Goal: Find contact information: Find contact information

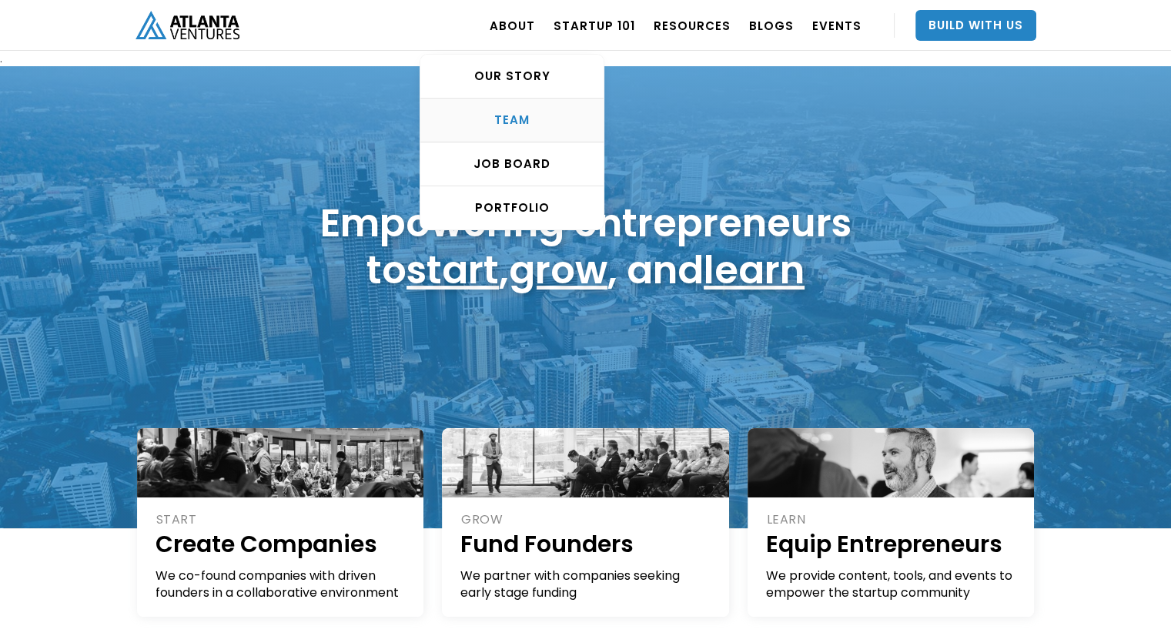
click at [551, 126] on div "TEAM" at bounding box center [511, 119] width 183 height 15
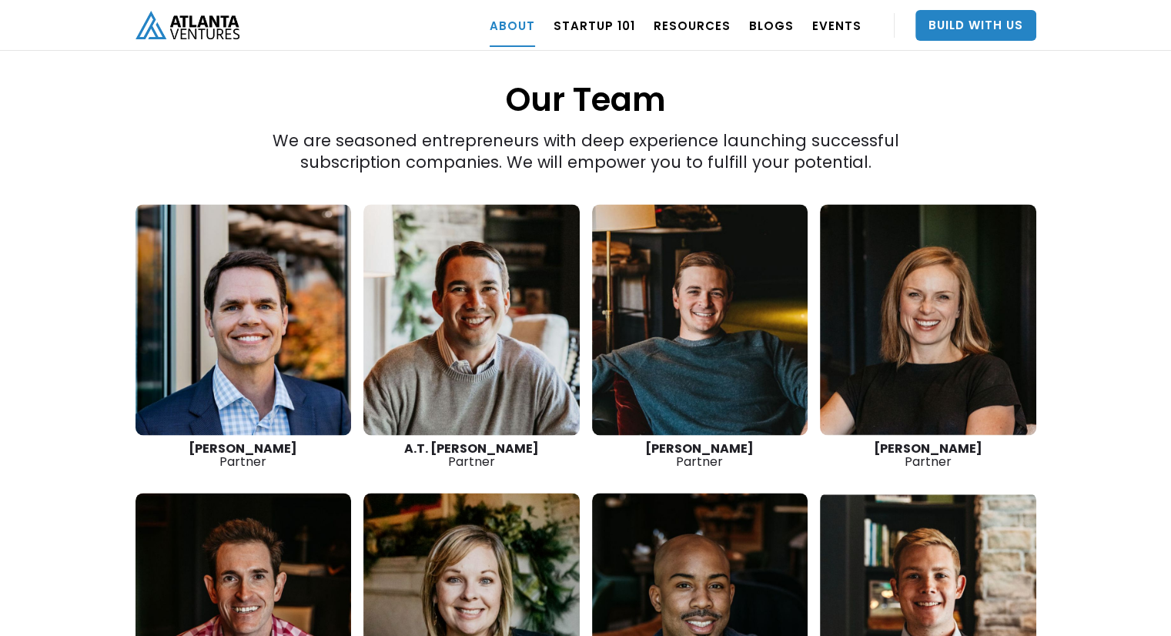
scroll to position [2174, 0]
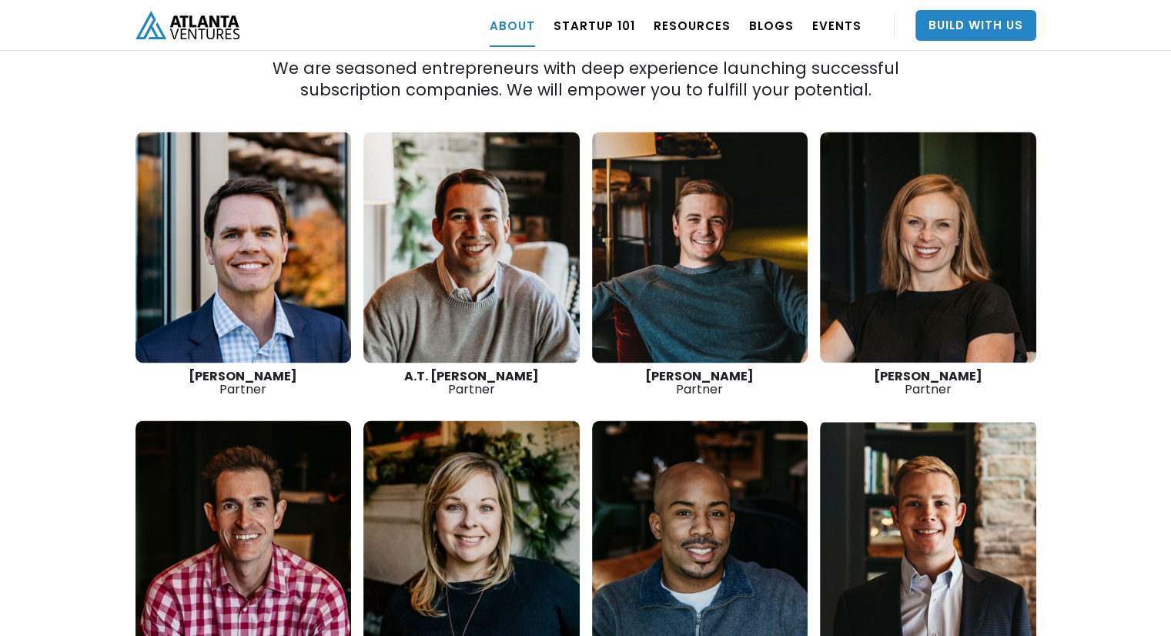
click at [464, 249] on link at bounding box center [471, 247] width 216 height 231
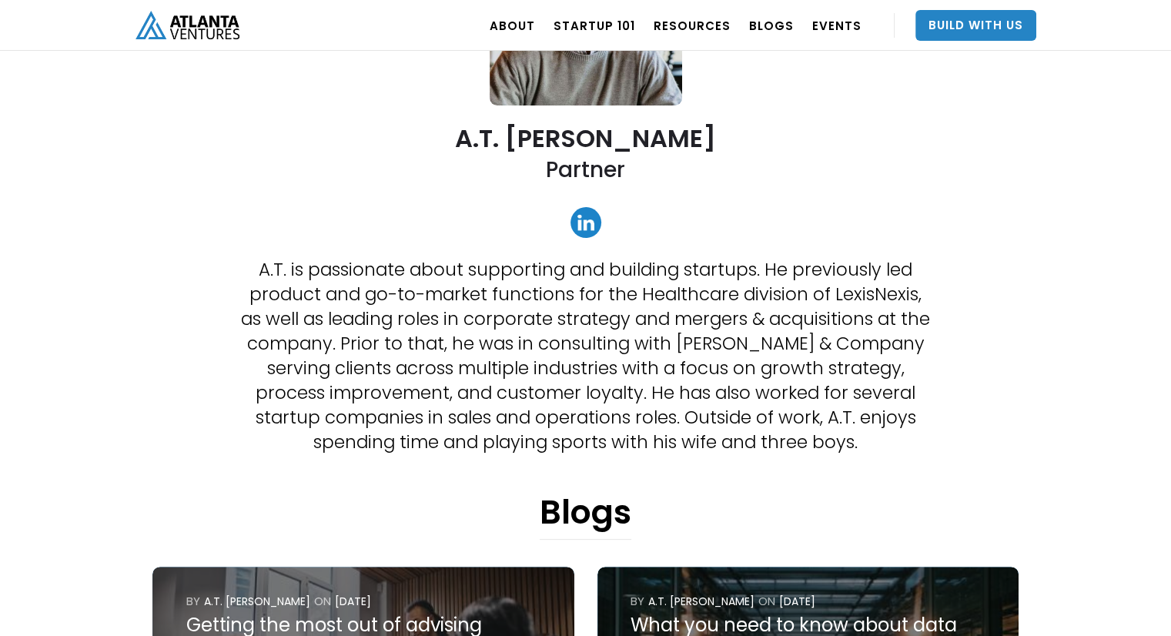
scroll to position [308, 0]
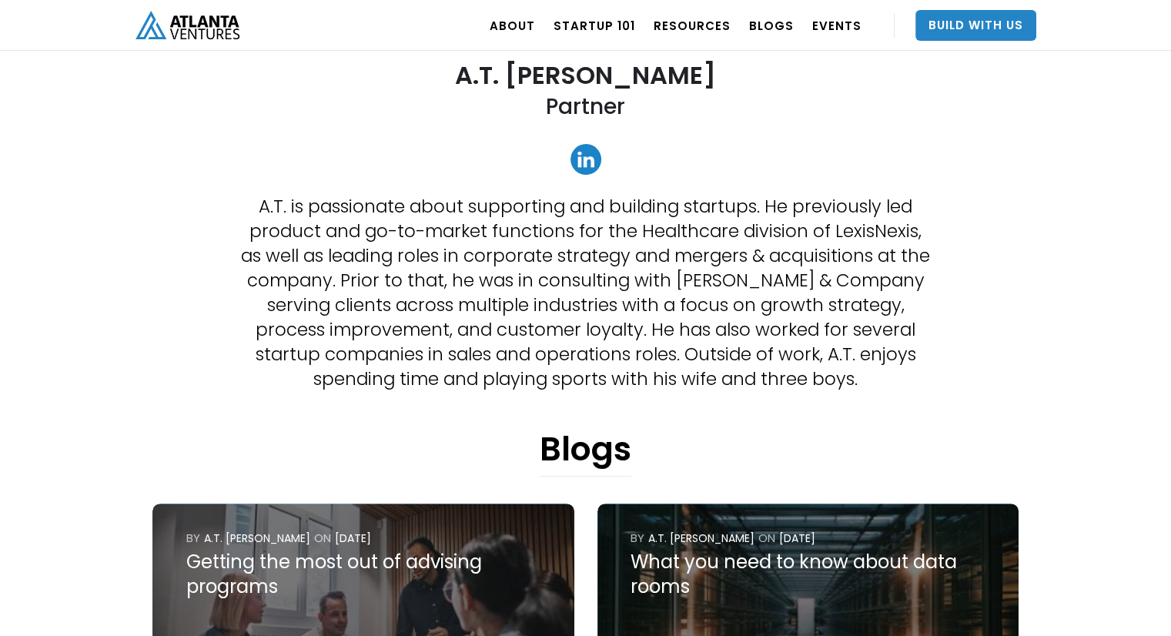
click at [591, 154] on link at bounding box center [586, 159] width 31 height 31
